Goal: Go to known website: Access a specific website the user already knows

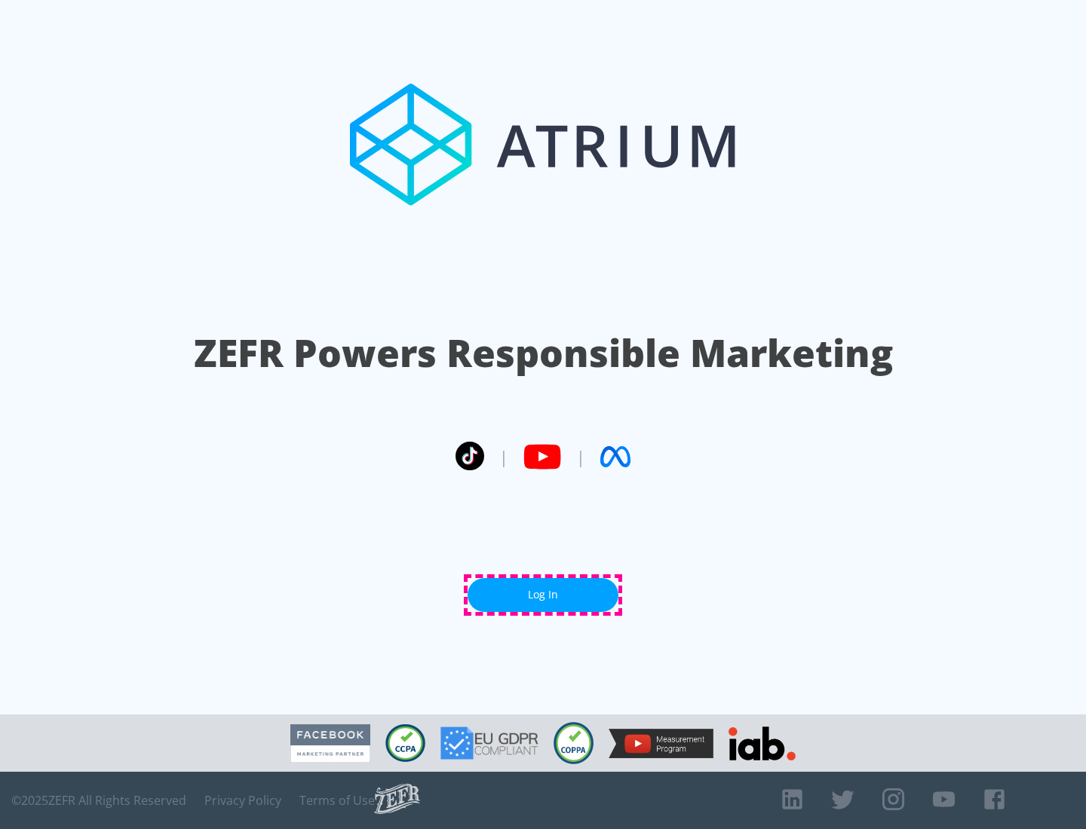
click at [543, 595] on link "Log In" at bounding box center [542, 595] width 151 height 34
